Goal: Participate in discussion: Engage in conversation with other users on a specific topic

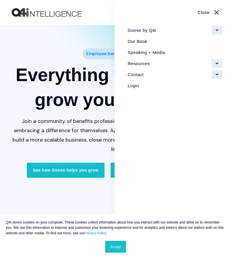
click at [136, 85] on link "Login" at bounding box center [172, 85] width 99 height 11
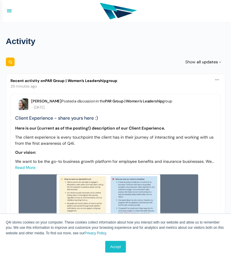
click at [79, 82] on e-page-transition at bounding box center [115, 130] width 231 height 260
click at [78, 79] on link "PAR Group | Women’s Leadership" at bounding box center [75, 80] width 61 height 5
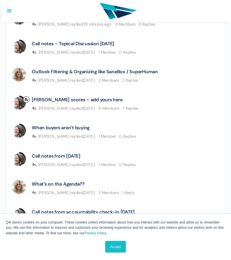
scroll to position [207, 0]
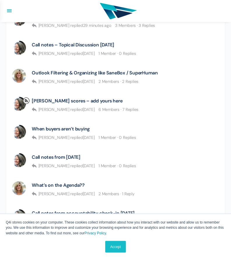
click at [67, 106] on div "[PERSON_NAME] scores – add yours here [PERSON_NAME] replied [DATE] 6 Members · …" at bounding box center [85, 105] width 107 height 17
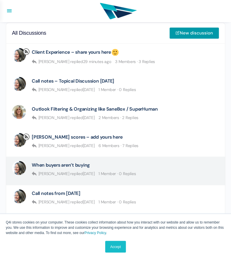
scroll to position [173, 0]
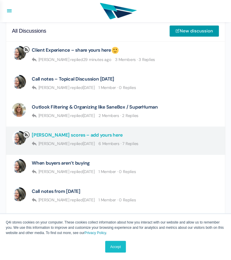
click at [70, 135] on link "[PERSON_NAME] scores – add yours here" at bounding box center [77, 135] width 91 height 6
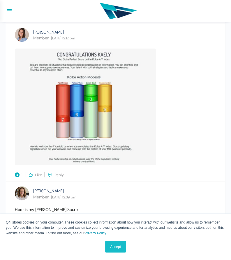
scroll to position [992, 0]
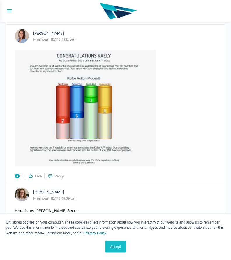
click at [117, 244] on link "Accept" at bounding box center [115, 247] width 21 height 12
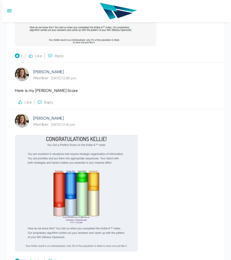
scroll to position [1115, 0]
